Goal: Task Accomplishment & Management: Use online tool/utility

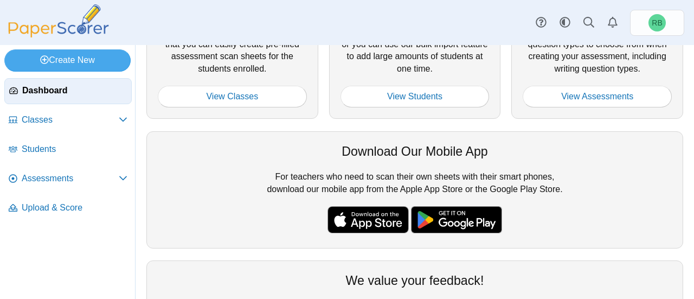
scroll to position [108, 0]
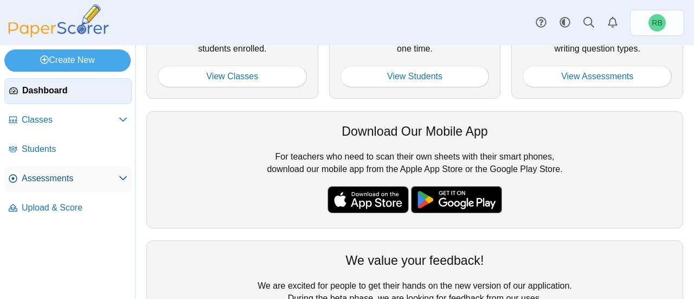
click at [79, 179] on span "Assessments" at bounding box center [70, 178] width 97 height 12
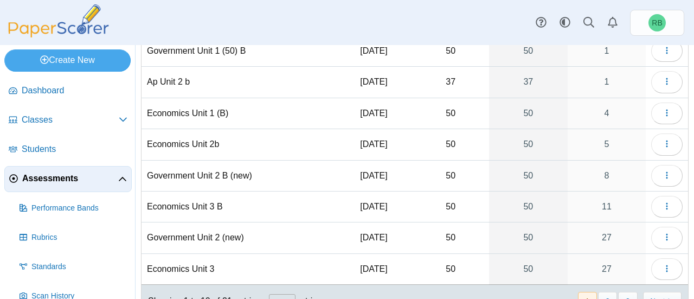
scroll to position [184, 0]
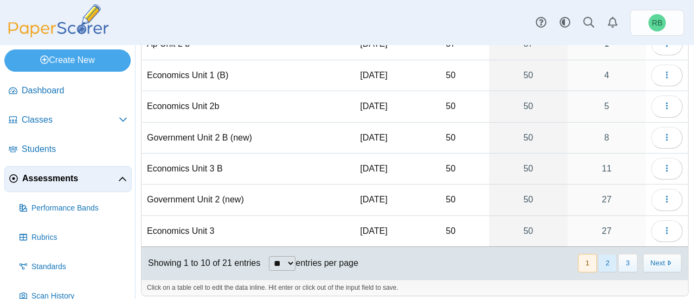
click at [598, 254] on button "2" at bounding box center [607, 263] width 19 height 18
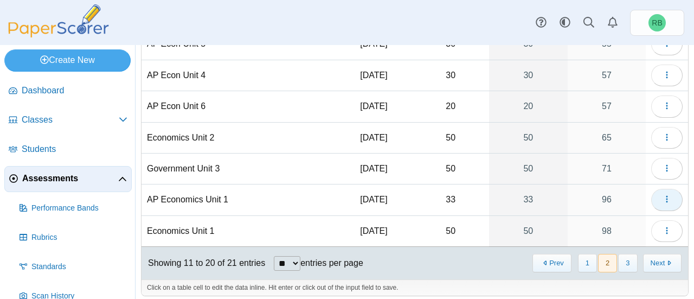
click at [662, 195] on icon "button" at bounding box center [666, 199] width 9 height 9
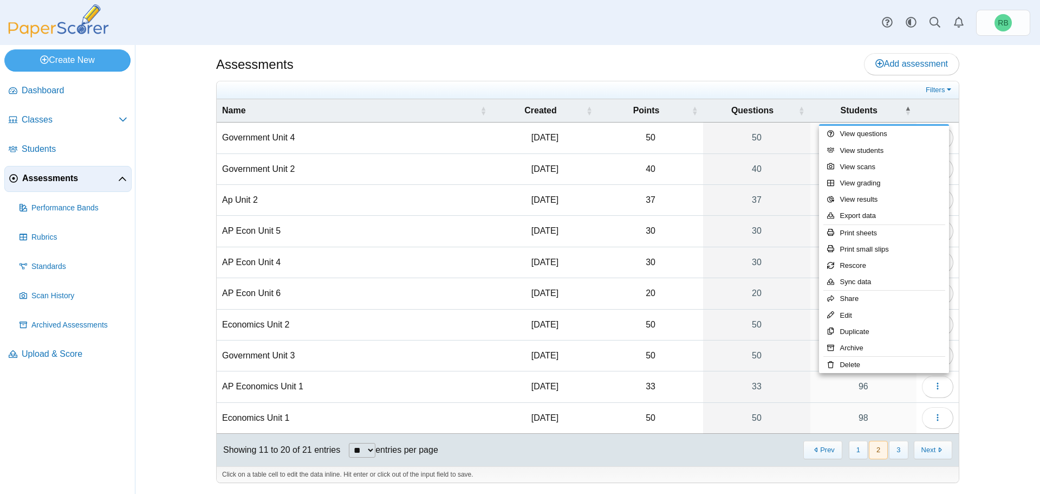
scroll to position [4, 0]
click at [693, 248] on link "Print small slips" at bounding box center [884, 249] width 130 height 16
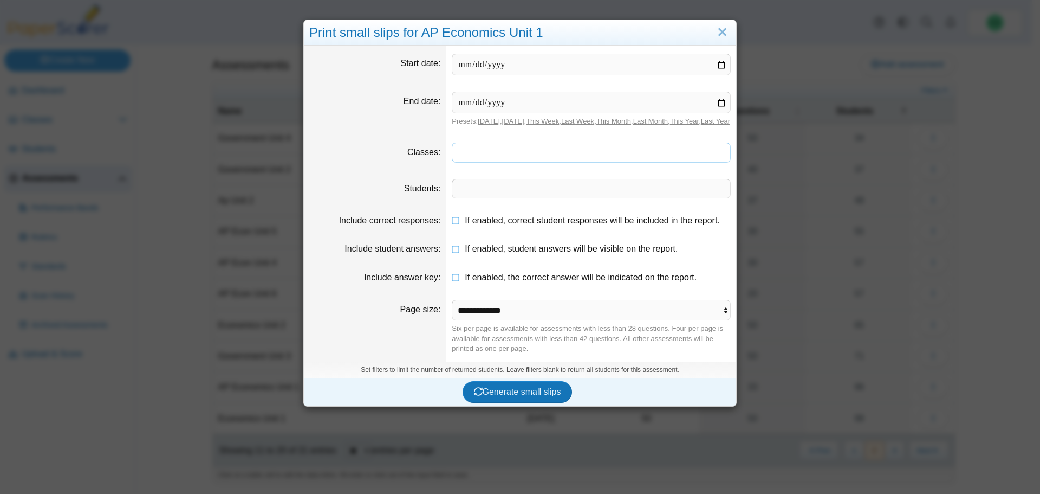
click at [539, 152] on tags "​" at bounding box center [591, 153] width 279 height 20
click at [516, 298] on span "Generate small slips" at bounding box center [517, 391] width 87 height 9
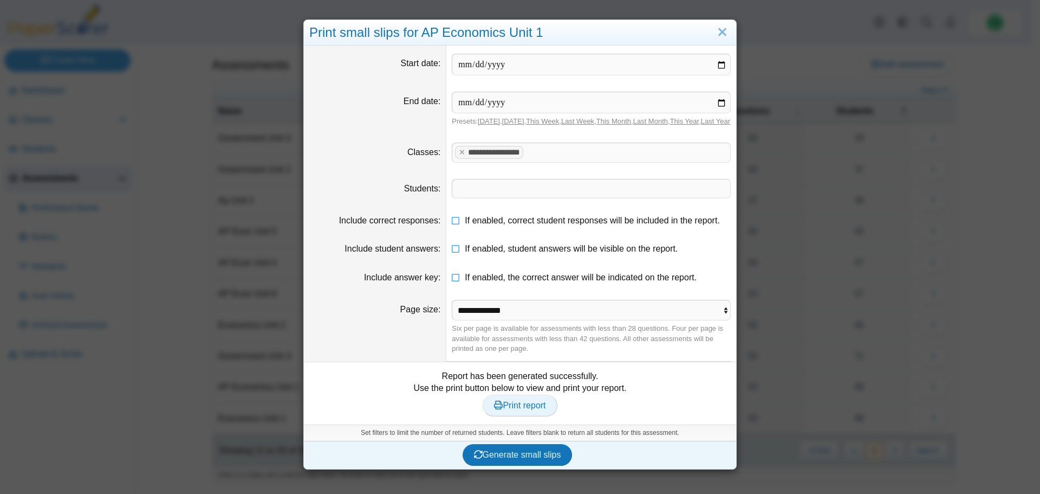
click at [539, 298] on span "Print report" at bounding box center [519, 404] width 51 height 9
